Goal: Task Accomplishment & Management: Complete application form

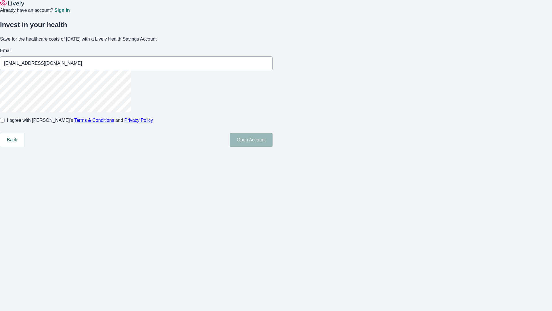
click at [5, 123] on input "I agree with Lively’s Terms & Conditions and Privacy Policy" at bounding box center [2, 120] width 5 height 5
checkbox input "true"
click at [273, 147] on button "Open Account" at bounding box center [251, 140] width 43 height 14
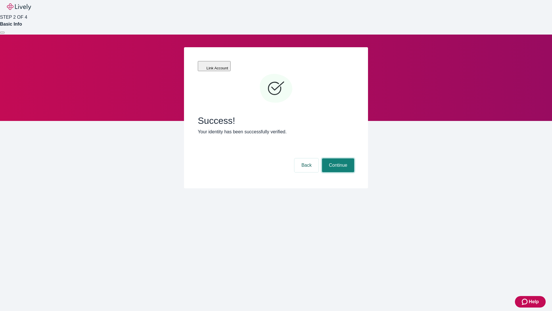
click at [337, 158] on button "Continue" at bounding box center [338, 165] width 32 height 14
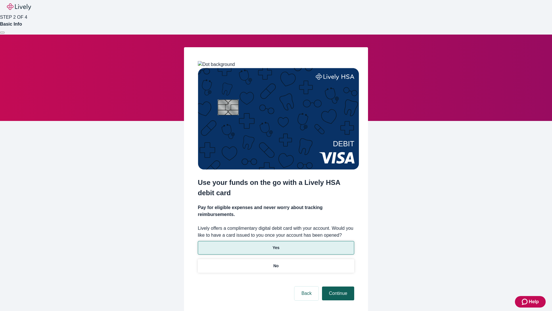
click at [276, 263] on p "No" at bounding box center [276, 266] width 5 height 6
click at [337, 286] on button "Continue" at bounding box center [338, 293] width 32 height 14
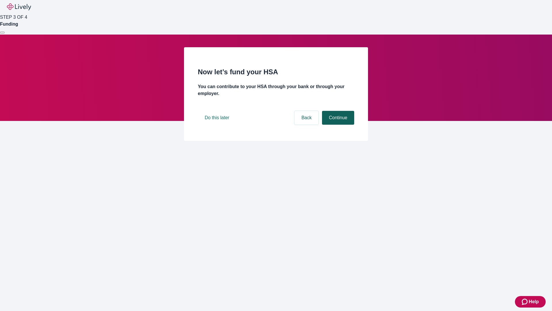
click at [337, 125] on button "Continue" at bounding box center [338, 118] width 32 height 14
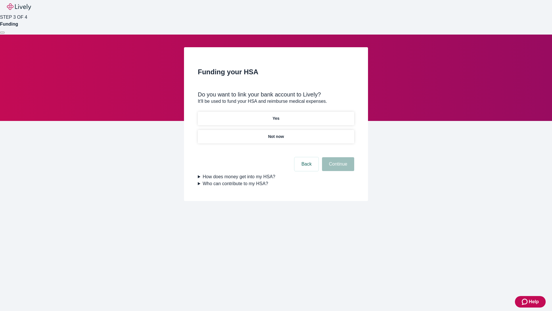
click at [276, 115] on p "Yes" at bounding box center [276, 118] width 7 height 6
click at [337, 157] on button "Continue" at bounding box center [338, 164] width 32 height 14
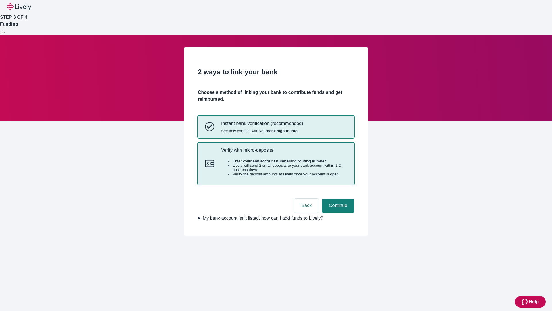
click at [284, 153] on p "Verify with micro-deposits" at bounding box center [284, 149] width 126 height 5
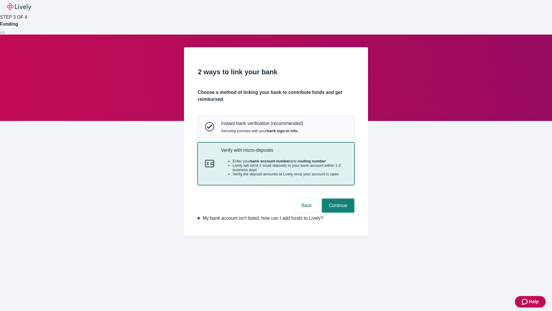
click at [337, 212] on button "Continue" at bounding box center [338, 205] width 32 height 14
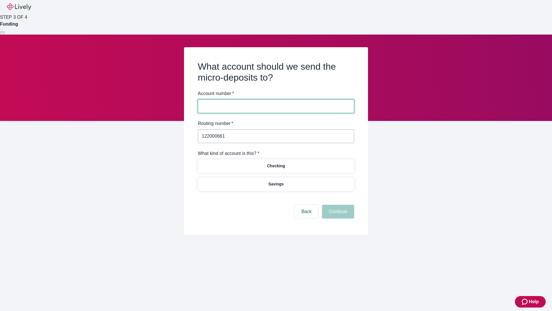
type input "122000661"
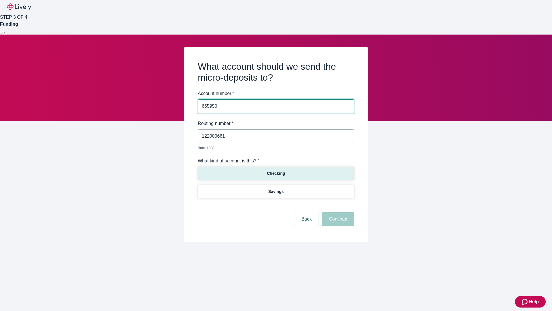
type input "665950"
click at [276, 170] on p "Checking" at bounding box center [276, 173] width 18 height 6
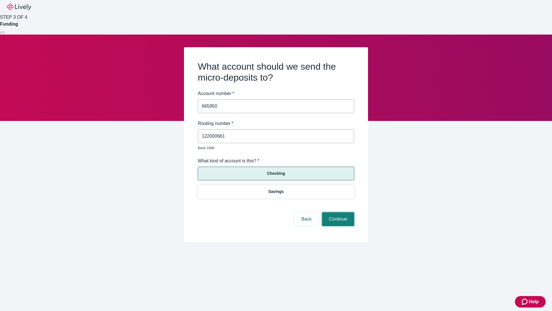
click at [337, 212] on button "Continue" at bounding box center [338, 219] width 32 height 14
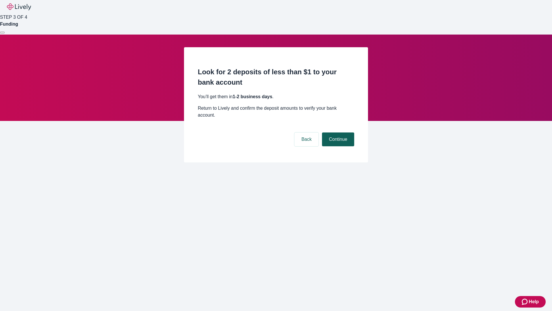
click at [337, 132] on button "Continue" at bounding box center [338, 139] width 32 height 14
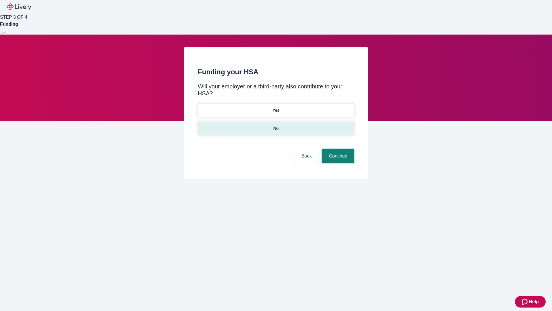
click at [337, 149] on button "Continue" at bounding box center [338, 156] width 32 height 14
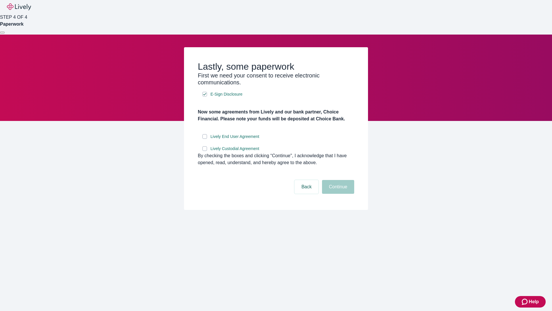
click at [205, 139] on input "Lively End User Agreement" at bounding box center [204, 136] width 5 height 5
checkbox input "true"
click at [205, 151] on input "Lively Custodial Agreement" at bounding box center [204, 148] width 5 height 5
checkbox input "true"
click at [337, 194] on button "Continue" at bounding box center [338, 187] width 32 height 14
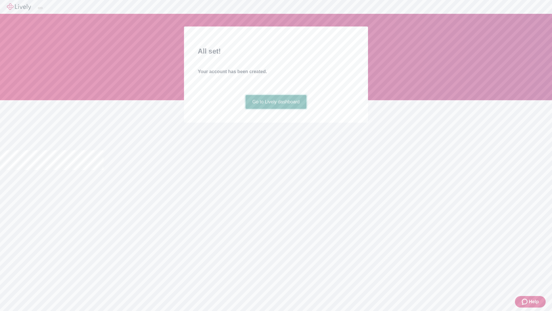
click at [276, 109] on link "Go to Lively dashboard" at bounding box center [276, 102] width 61 height 14
